Goal: Information Seeking & Learning: Learn about a topic

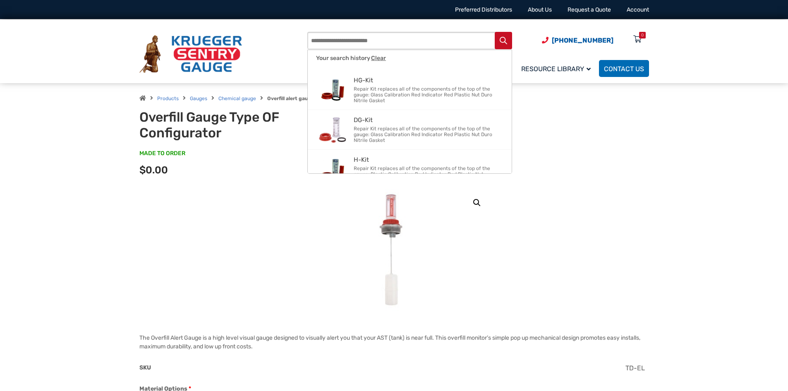
click at [351, 41] on input "Products search" at bounding box center [410, 40] width 205 height 17
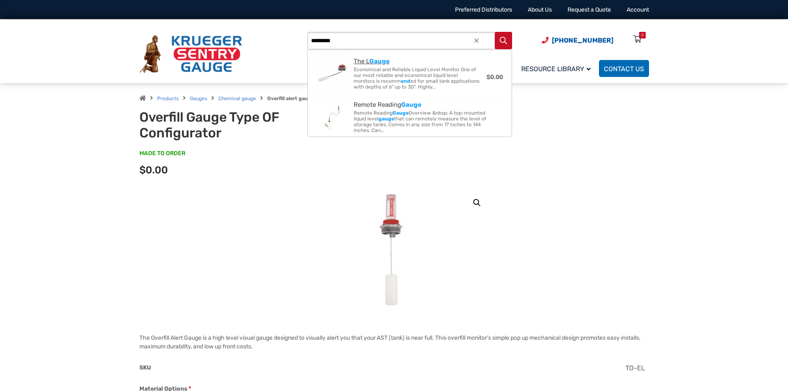
click at [433, 67] on span "Economical and Reliable Liquid Level Monitor One of our most reliable and econo…" at bounding box center [417, 78] width 126 height 23
type input "**********"
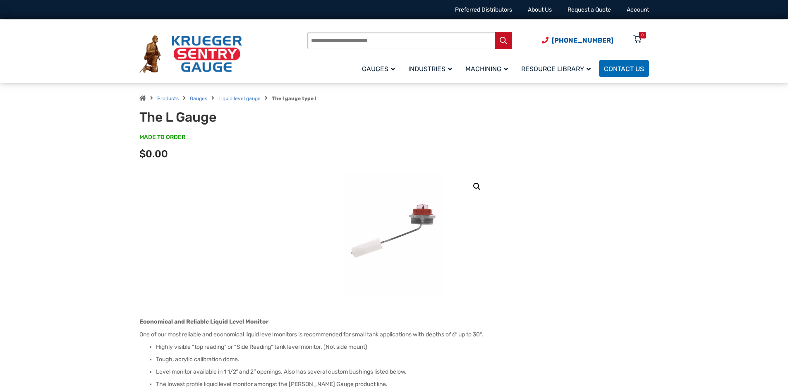
click at [476, 187] on link "🔍" at bounding box center [477, 186] width 15 height 15
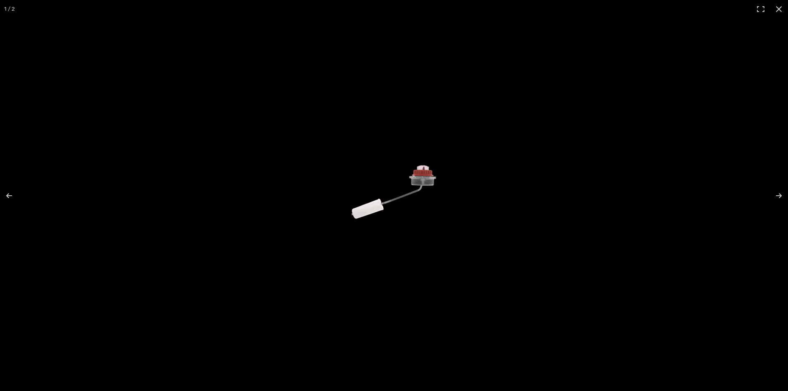
click at [419, 176] on img "Full screen image" at bounding box center [394, 196] width 99 height 124
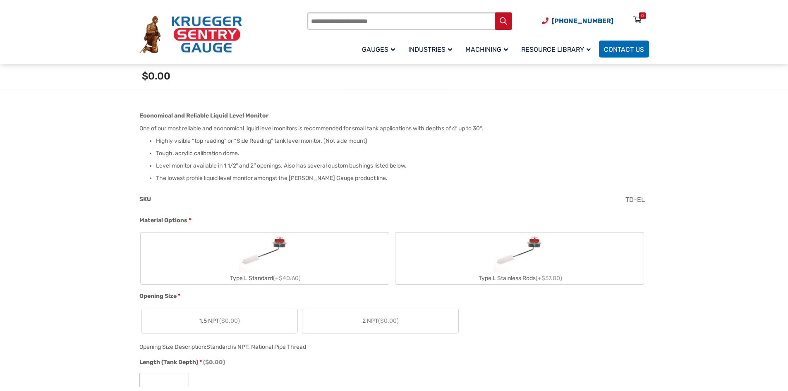
scroll to position [207, 0]
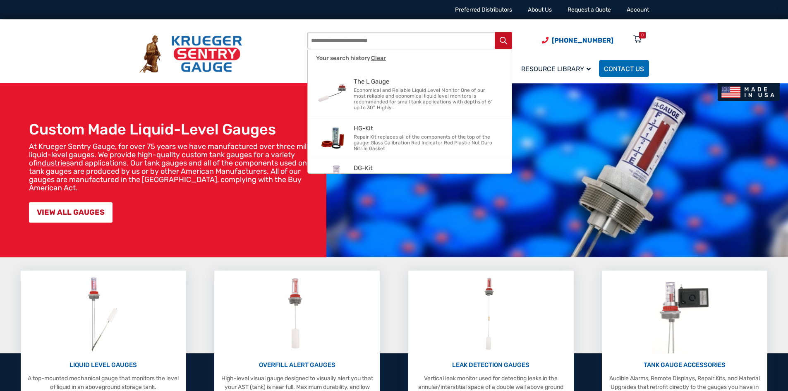
click at [376, 36] on input "Products search" at bounding box center [410, 40] width 205 height 17
click at [429, 99] on span "Economical and Reliable Liquid Level Monitor One of our most reliable and econo…" at bounding box center [425, 98] width 142 height 23
type input "**********"
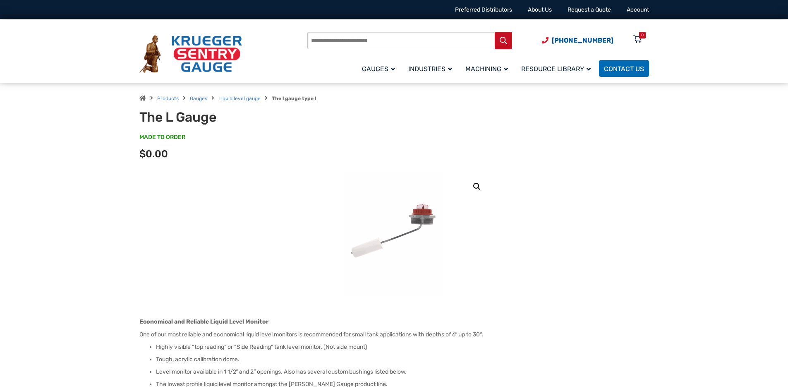
click at [477, 184] on link "🔍" at bounding box center [477, 186] width 15 height 15
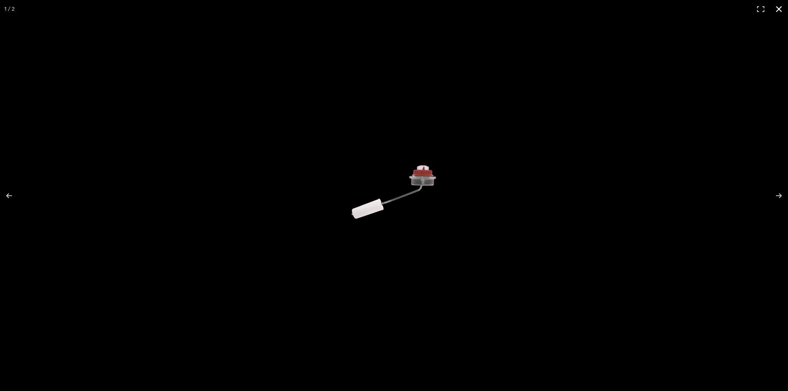
click at [778, 5] on button "Close (Esc)" at bounding box center [779, 9] width 18 height 18
